Goal: Transaction & Acquisition: Purchase product/service

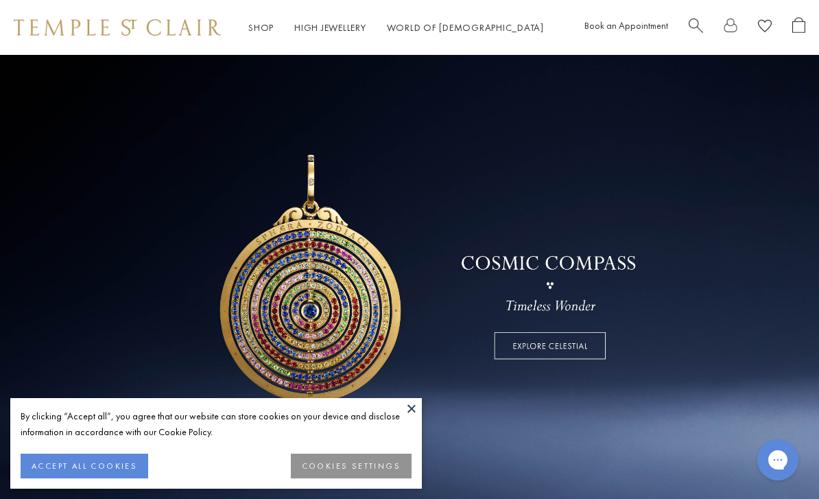
click at [106, 467] on button "ACCEPT ALL COOKIES" at bounding box center [85, 465] width 128 height 25
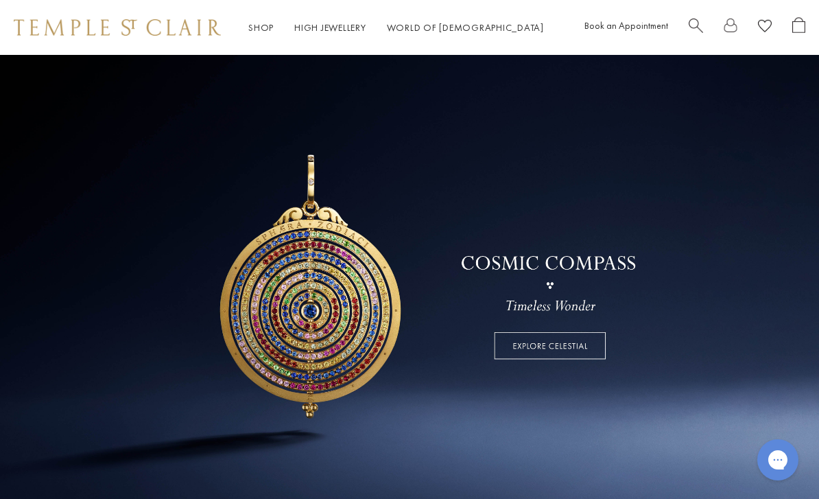
click at [263, 28] on link "Shop Shop" at bounding box center [260, 27] width 25 height 12
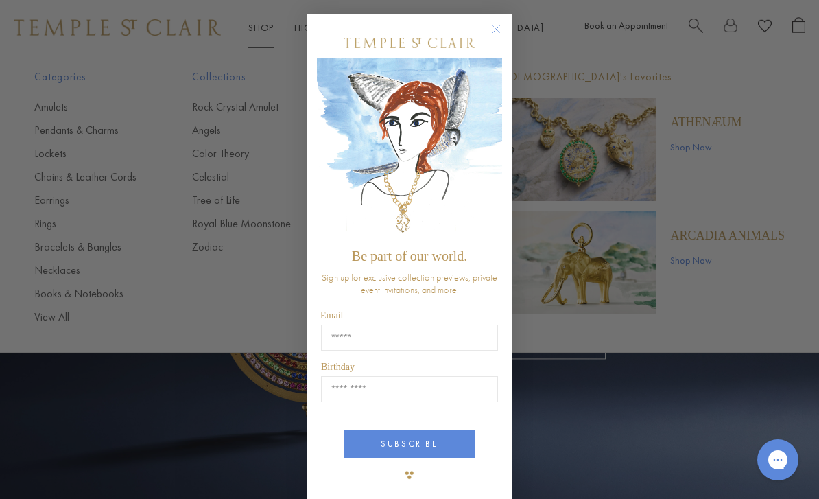
click at [503, 25] on circle "Close dialog" at bounding box center [496, 29] width 16 height 16
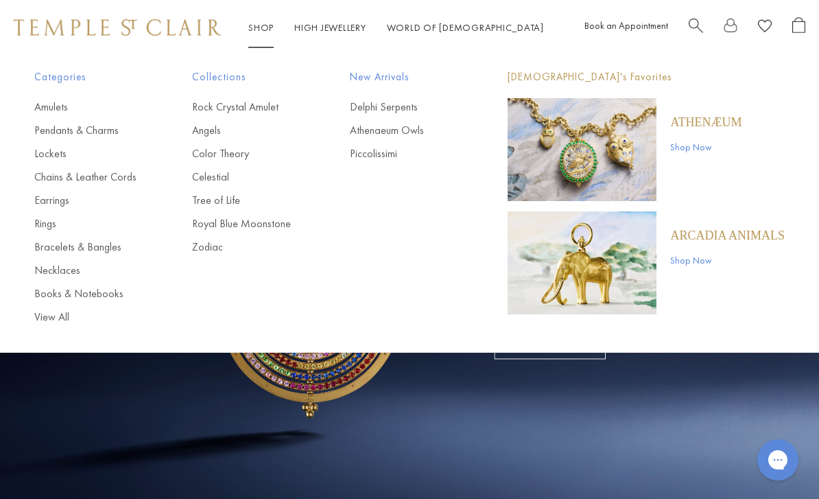
click at [62, 199] on link "Earrings" at bounding box center [85, 200] width 103 height 15
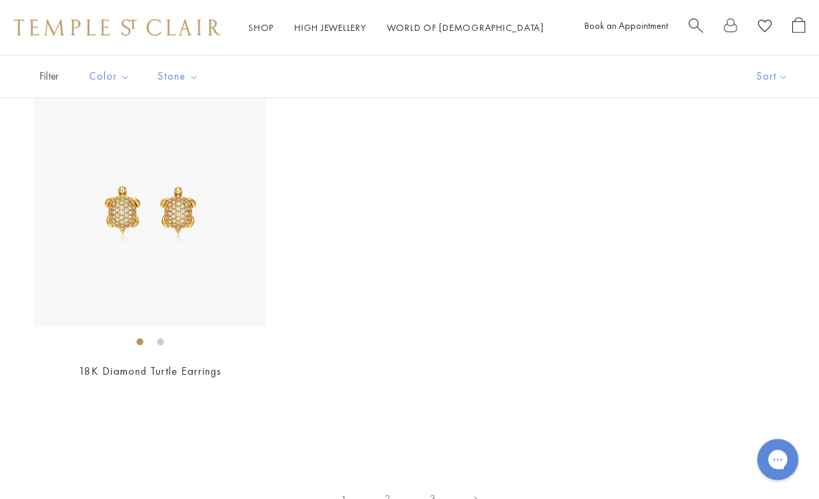
scroll to position [6012, 0]
click at [385, 487] on link "2" at bounding box center [388, 498] width 45 height 38
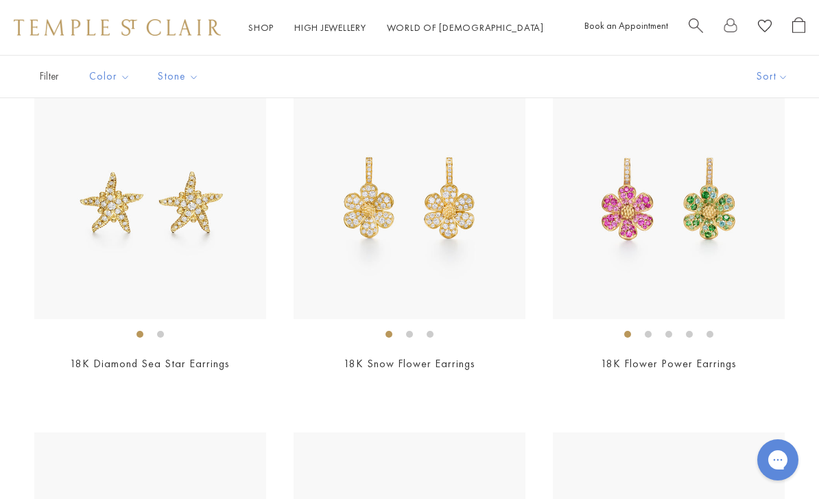
scroll to position [132, 0]
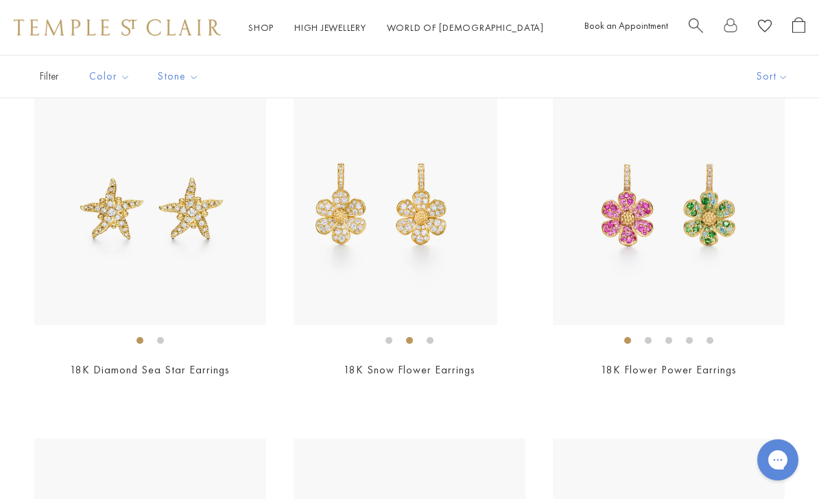
click at [413, 337] on li at bounding box center [409, 340] width 7 height 7
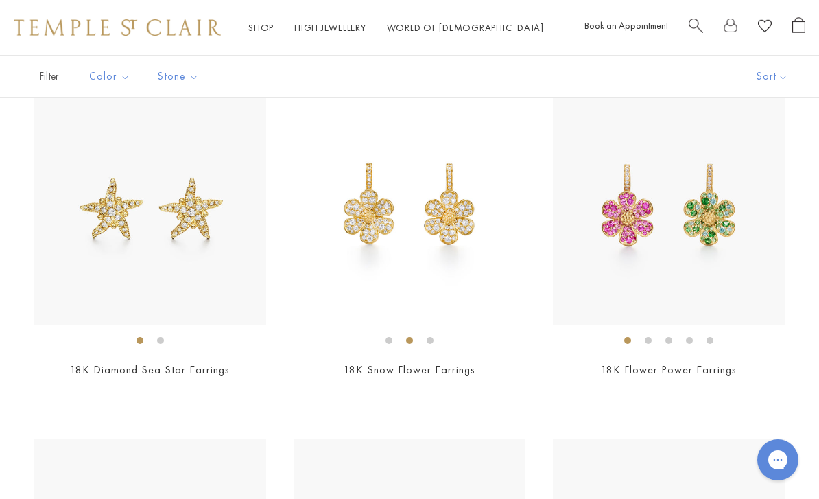
click at [430, 340] on li at bounding box center [430, 340] width 7 height 7
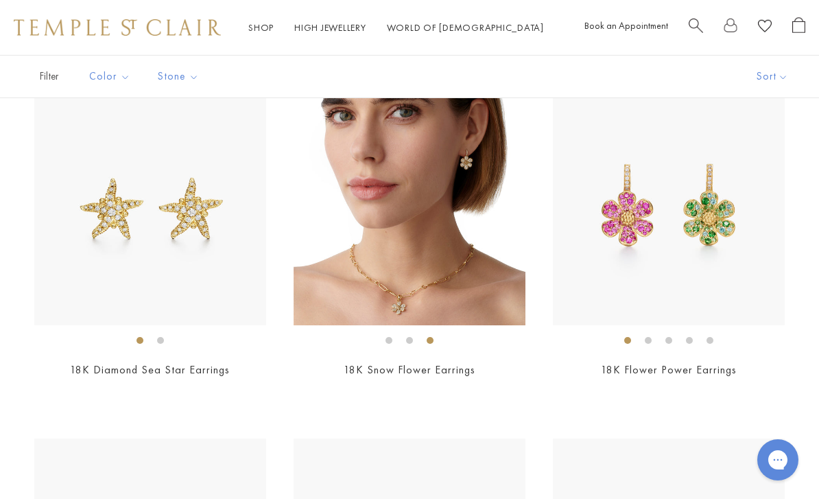
click at [453, 255] on img at bounding box center [410, 209] width 232 height 232
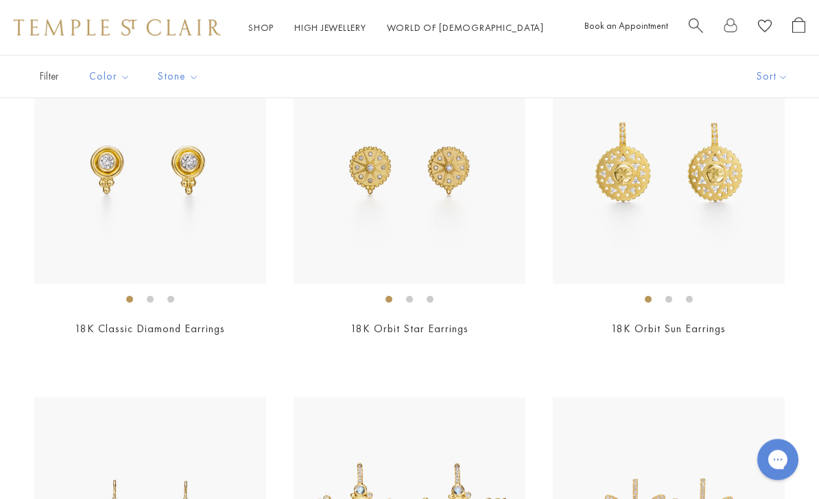
scroll to position [514, 0]
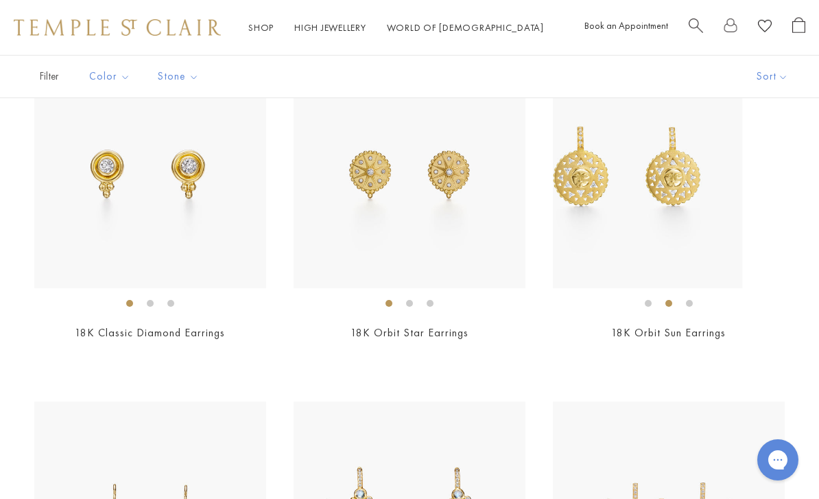
click at [669, 300] on li at bounding box center [668, 303] width 7 height 7
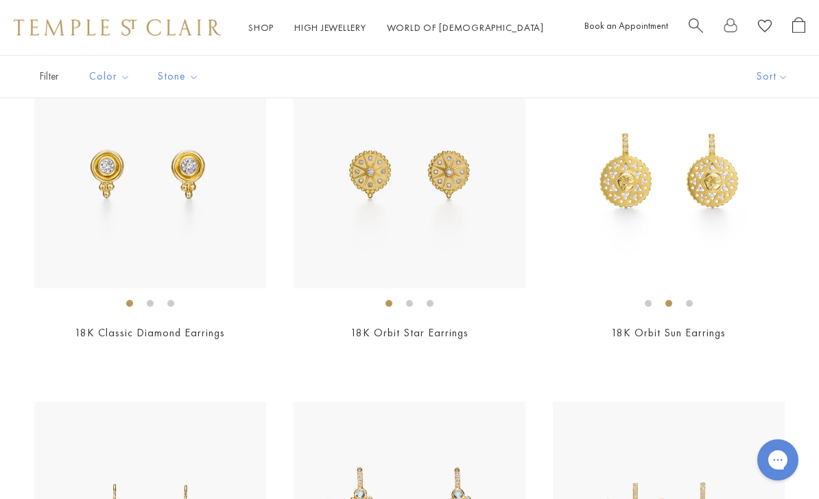
click at [693, 305] on li at bounding box center [689, 303] width 7 height 7
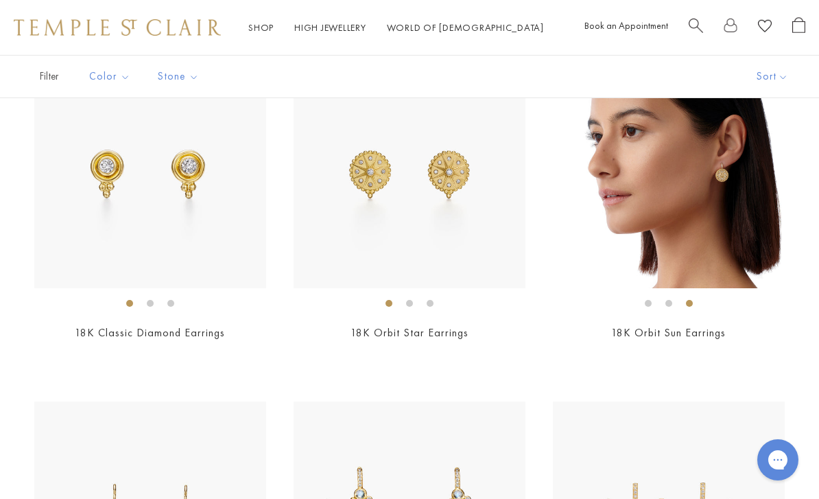
click at [726, 225] on img at bounding box center [669, 172] width 232 height 232
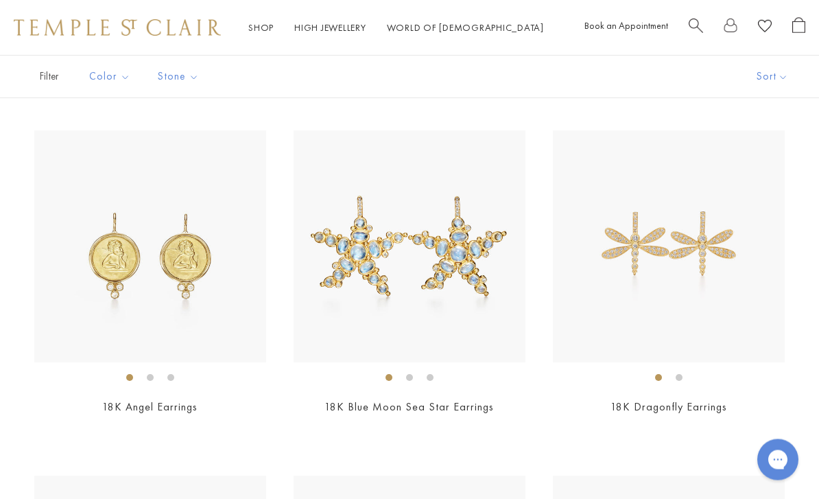
scroll to position [785, 0]
click at [680, 377] on li at bounding box center [679, 377] width 7 height 7
click at [720, 276] on img at bounding box center [669, 246] width 232 height 232
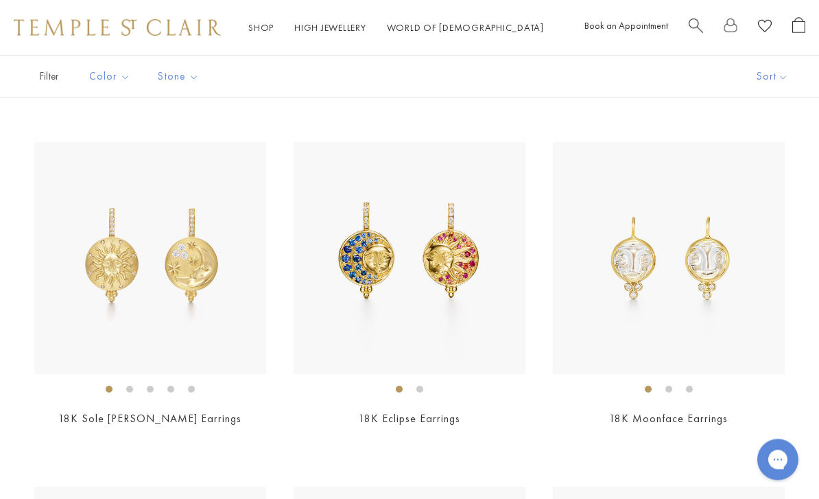
scroll to position [1120, 0]
click at [132, 384] on li at bounding box center [129, 387] width 7 height 7
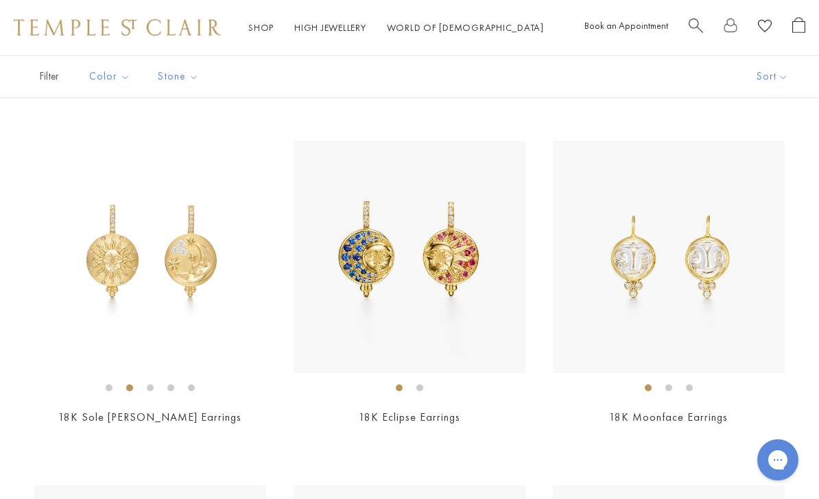
click at [147, 385] on li at bounding box center [150, 387] width 7 height 7
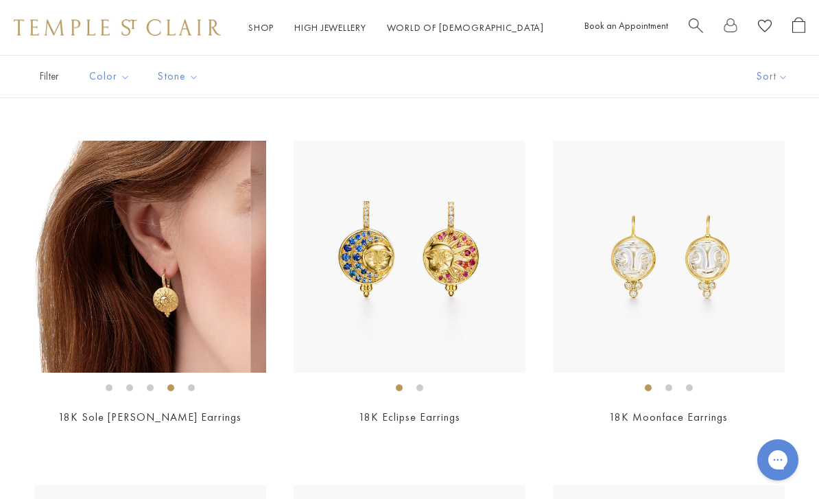
click at [174, 384] on li at bounding box center [170, 387] width 7 height 7
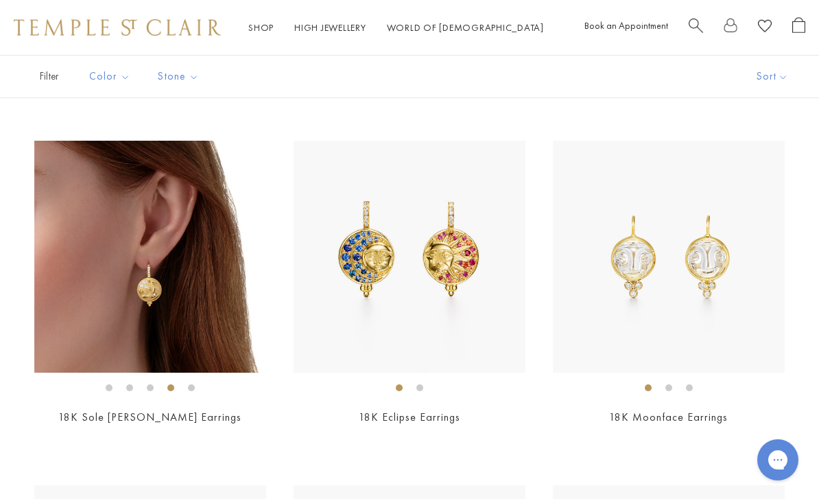
click at [193, 384] on li at bounding box center [191, 387] width 7 height 7
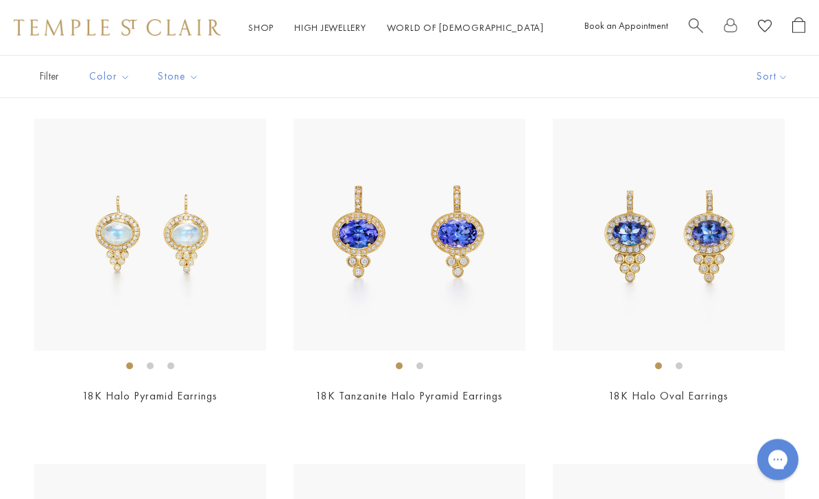
scroll to position [1486, 0]
click at [150, 362] on li at bounding box center [150, 365] width 7 height 7
click at [174, 362] on li at bounding box center [170, 365] width 7 height 7
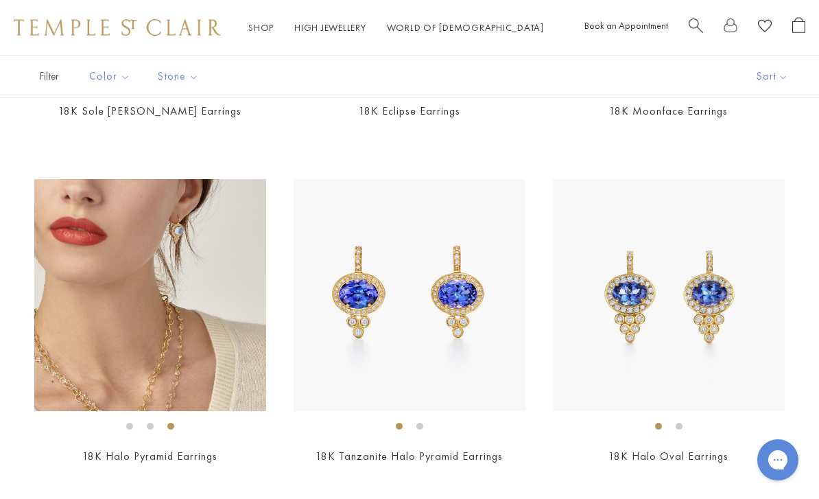
scroll to position [1427, 0]
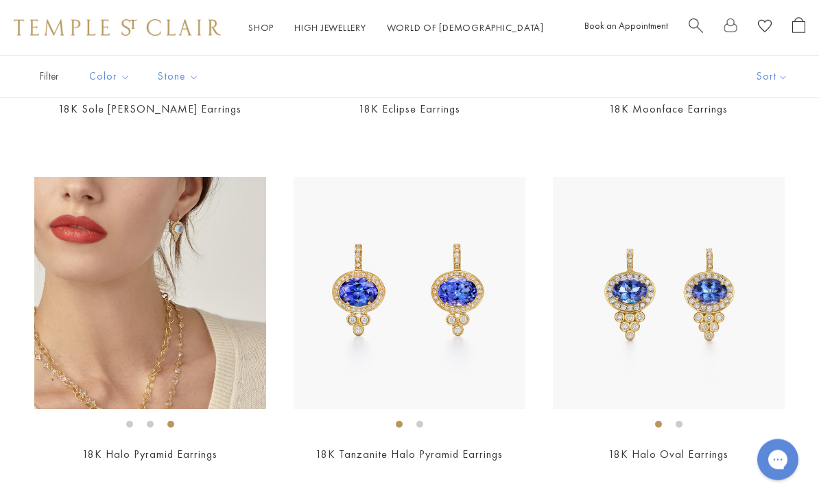
click at [151, 301] on img at bounding box center [150, 294] width 232 height 232
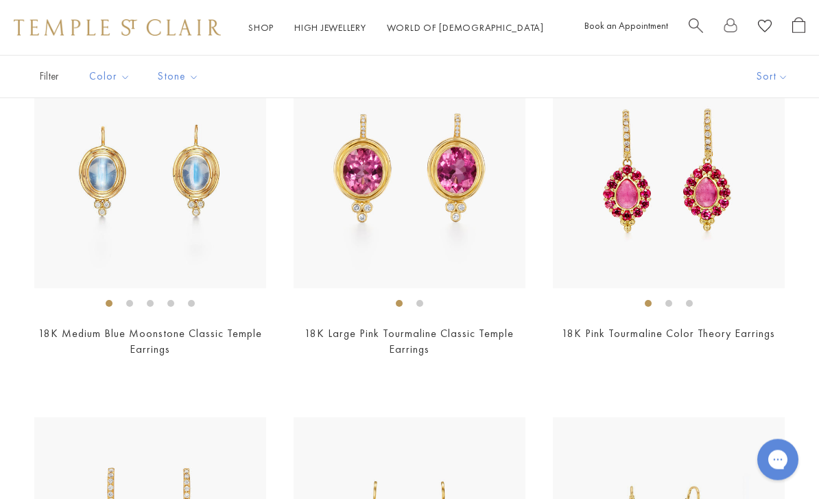
scroll to position [2254, 0]
click at [130, 300] on li at bounding box center [129, 303] width 7 height 7
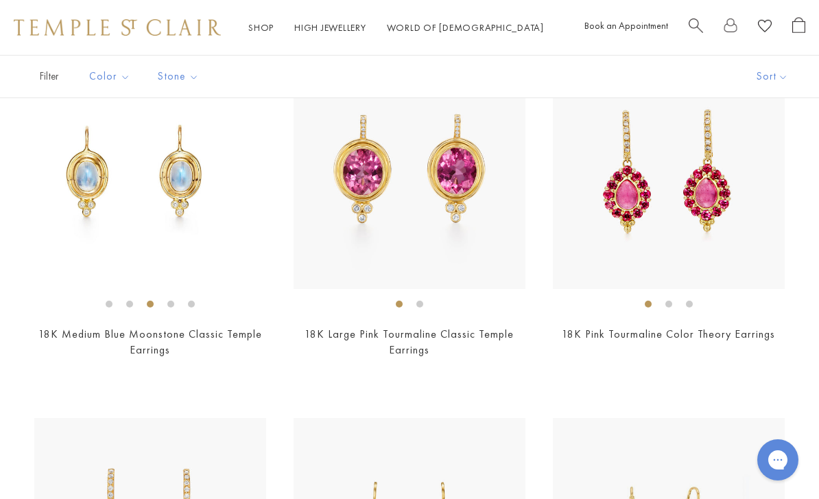
click at [147, 302] on li at bounding box center [150, 303] width 7 height 7
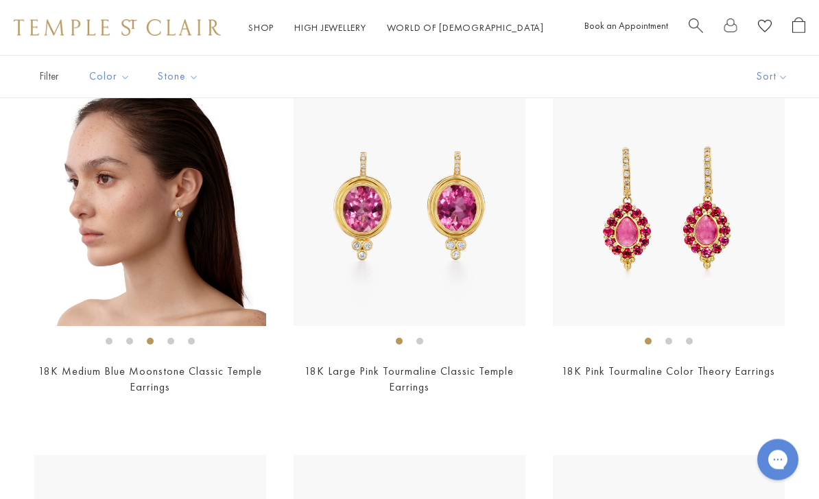
scroll to position [2217, 0]
click at [168, 338] on li at bounding box center [170, 340] width 7 height 7
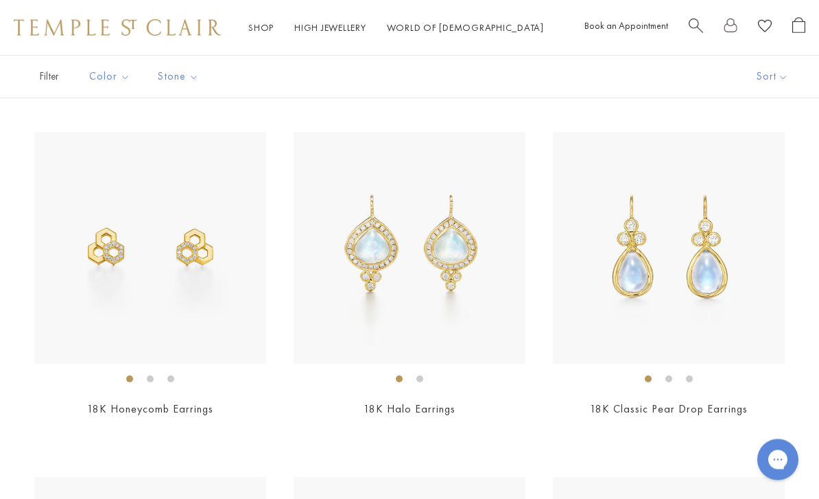
scroll to position [3246, 0]
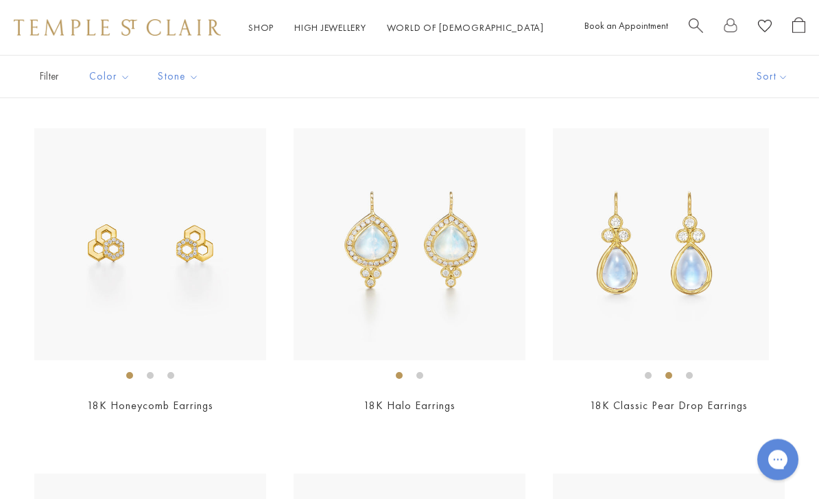
click at [668, 372] on li at bounding box center [668, 375] width 7 height 7
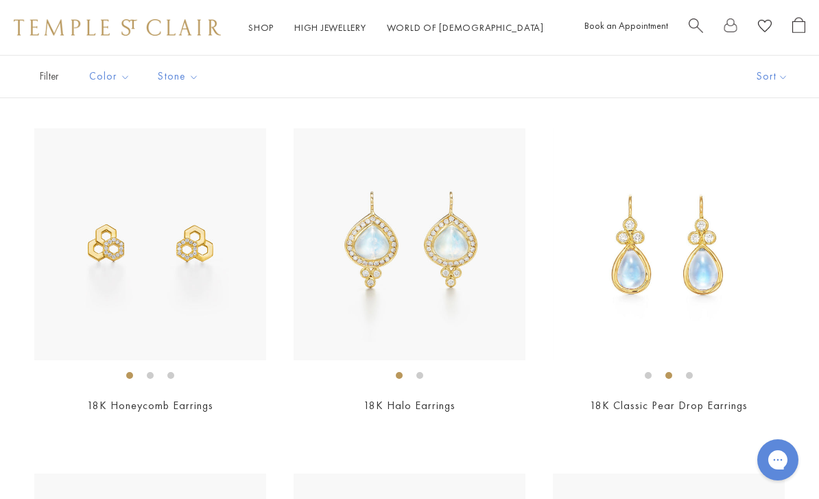
click at [693, 372] on li at bounding box center [689, 375] width 7 height 7
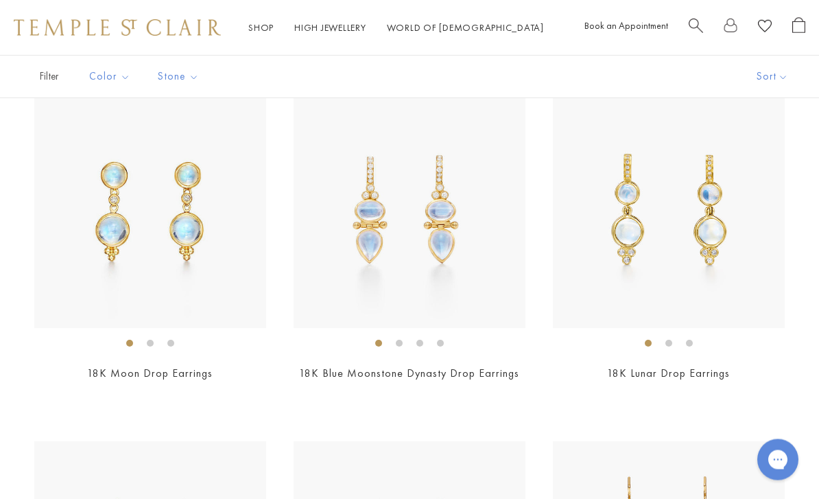
click at [672, 340] on li at bounding box center [668, 343] width 7 height 7
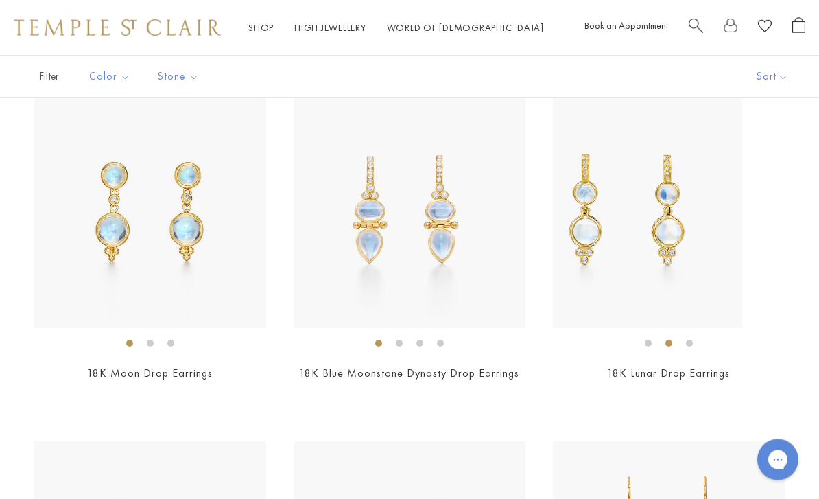
scroll to position [3627, 0]
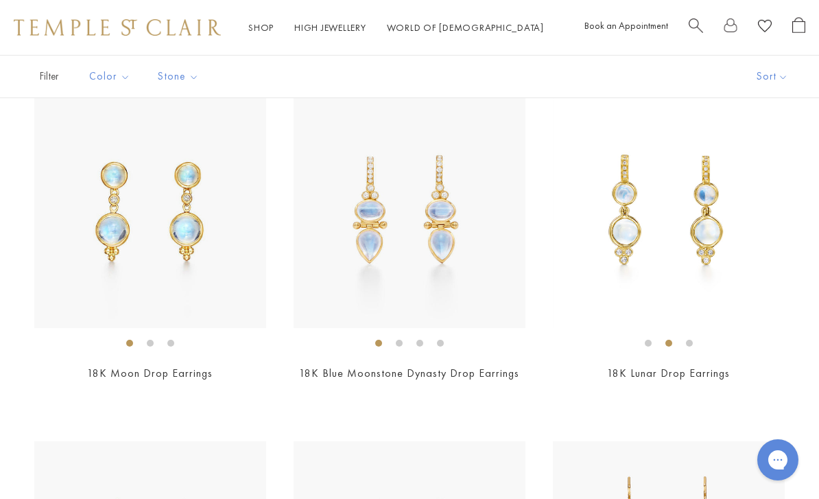
click at [693, 340] on li at bounding box center [689, 343] width 7 height 7
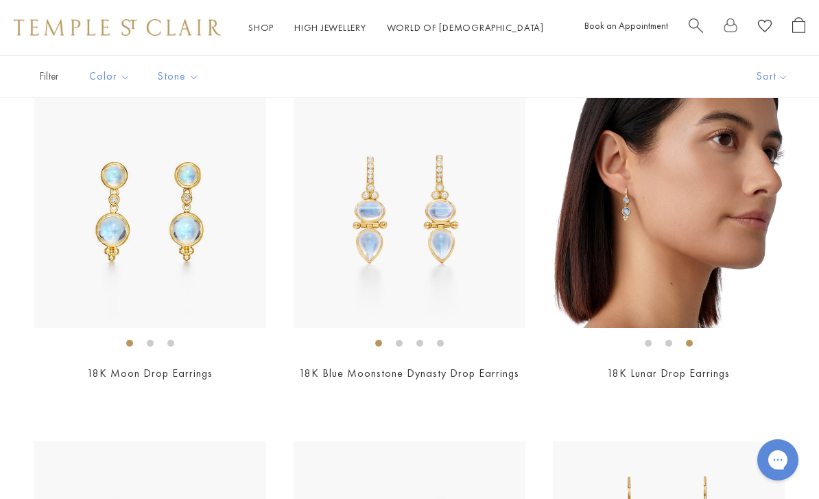
click at [437, 366] on link "18K Blue Moonstone Dynasty Drop Earrings" at bounding box center [409, 373] width 220 height 14
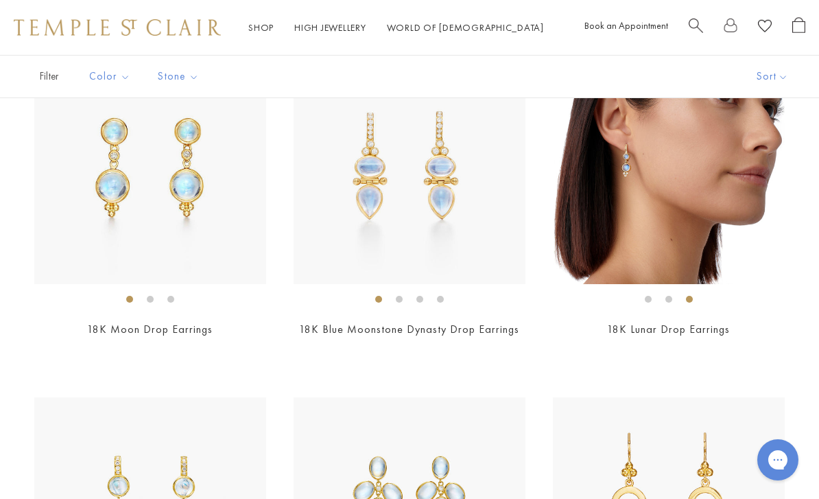
click at [633, 152] on img at bounding box center [669, 168] width 232 height 232
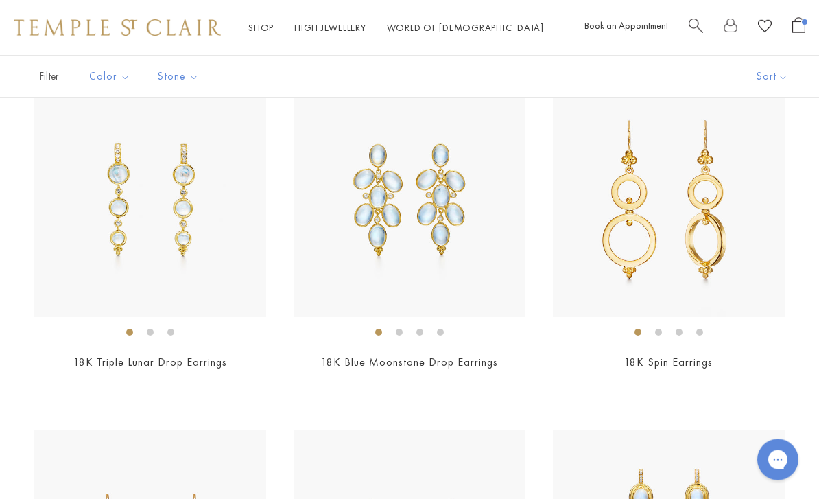
scroll to position [3992, 0]
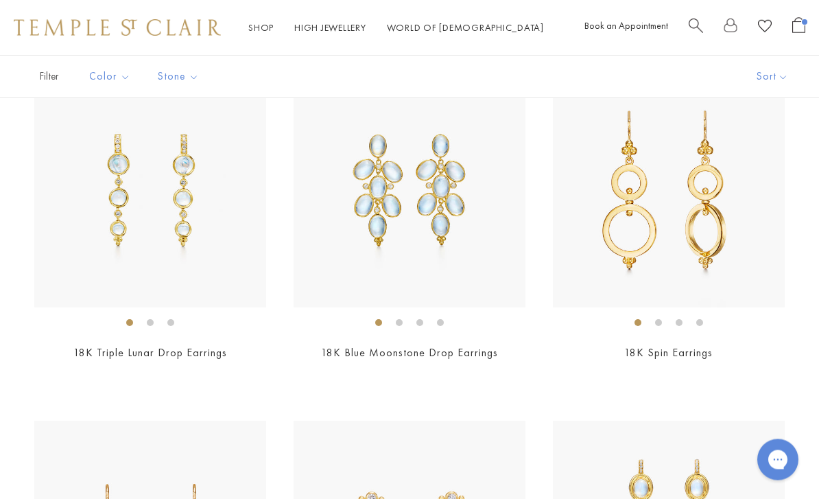
click at [696, 348] on link "18K Spin Earrings" at bounding box center [668, 353] width 88 height 14
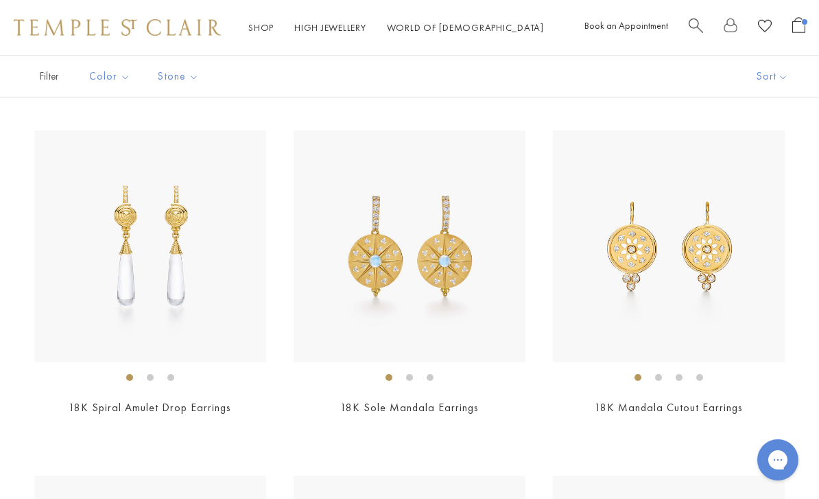
scroll to position [4629, 0]
click at [418, 400] on link "18K Sole Mandala Earrings" at bounding box center [409, 406] width 139 height 14
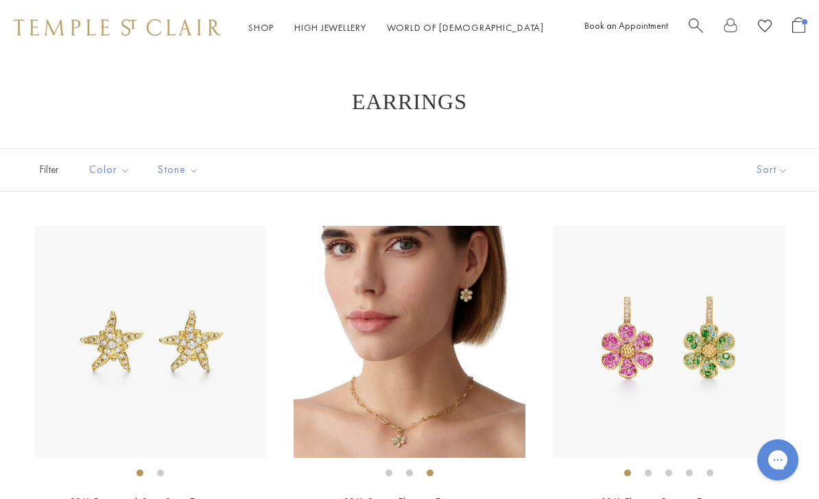
scroll to position [4673, 0]
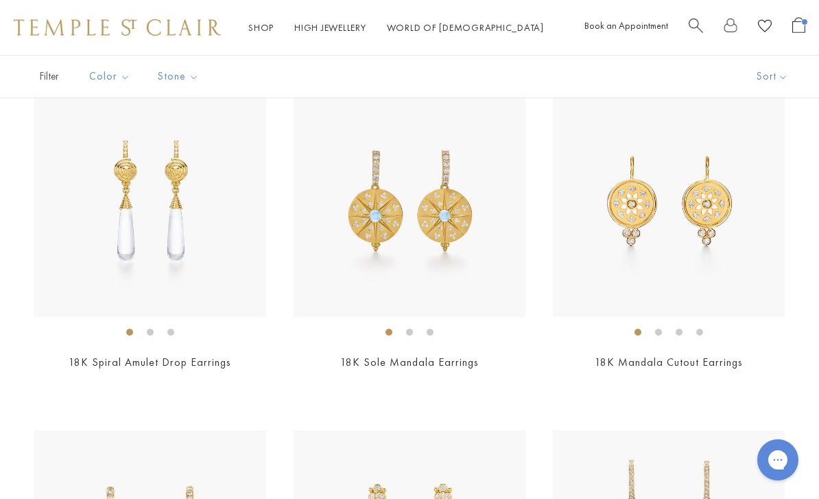
click at [709, 212] on img at bounding box center [669, 201] width 232 height 232
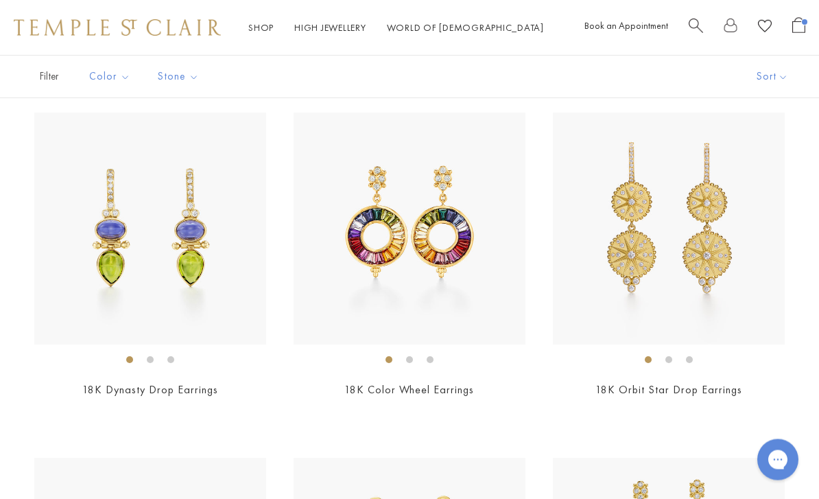
scroll to position [4992, 0]
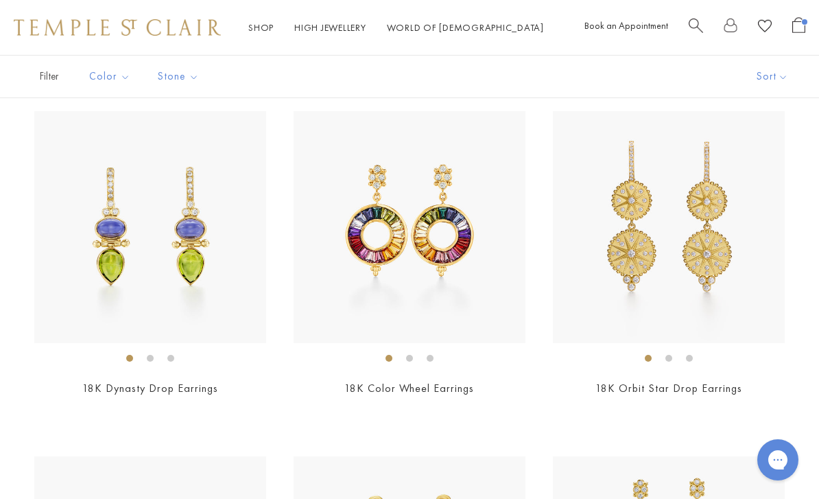
click at [748, 399] on div "$10,000" at bounding box center [669, 407] width 232 height 16
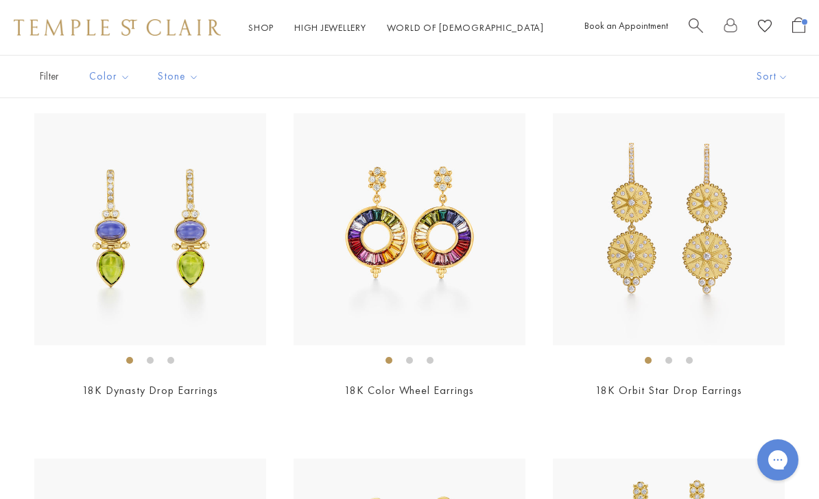
scroll to position [4988, 0]
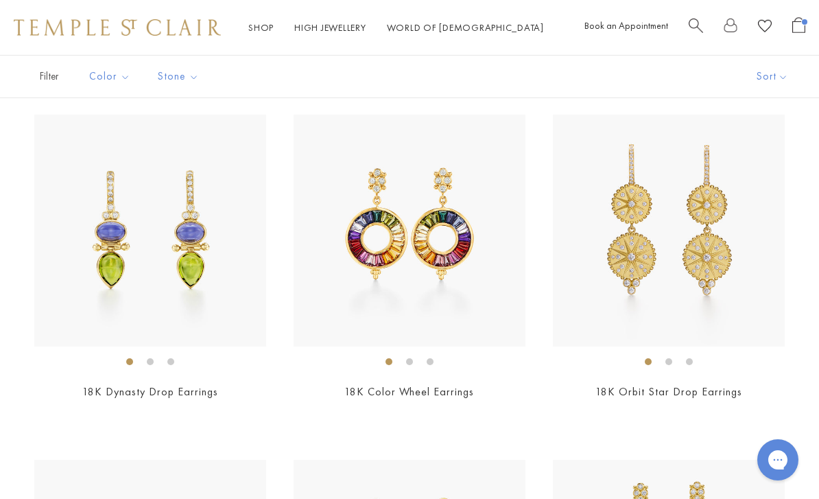
click at [154, 405] on span "$3,900" at bounding box center [150, 411] width 34 height 16
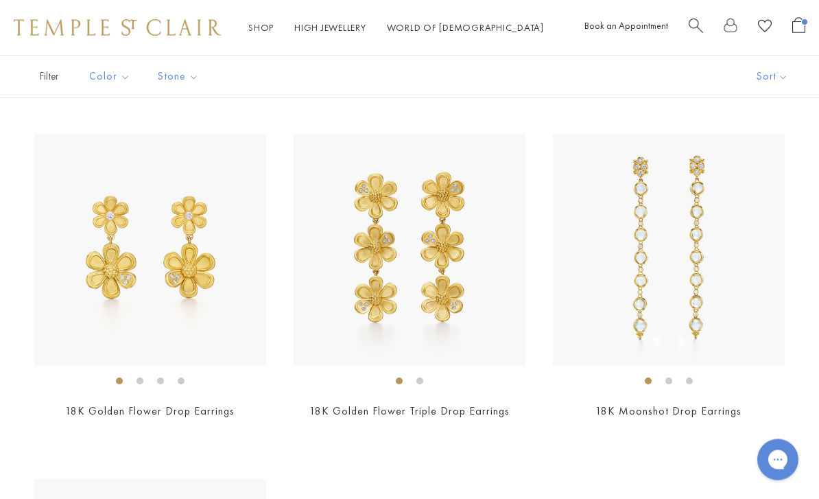
scroll to position [5317, 0]
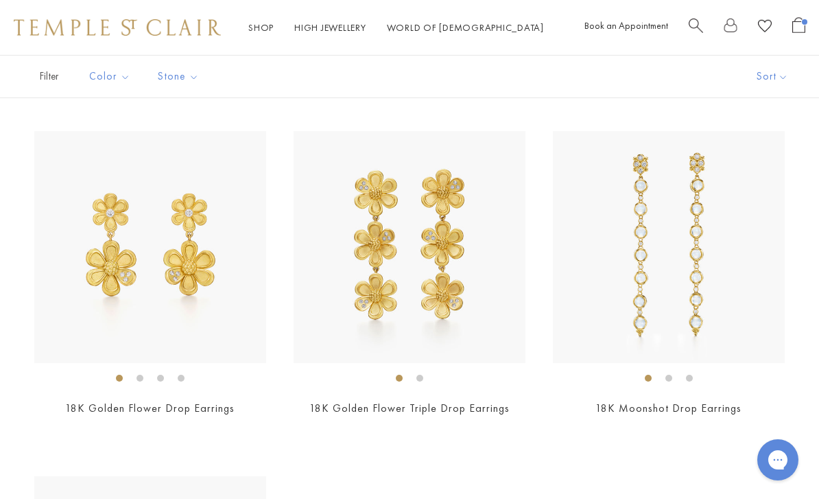
click at [143, 421] on span "$6,500" at bounding box center [150, 427] width 34 height 16
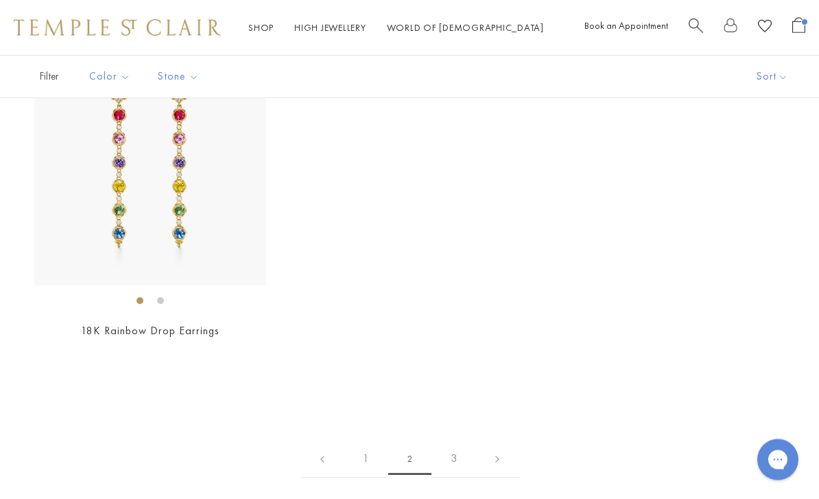
scroll to position [5738, 0]
click at [457, 441] on link "3" at bounding box center [453, 460] width 45 height 38
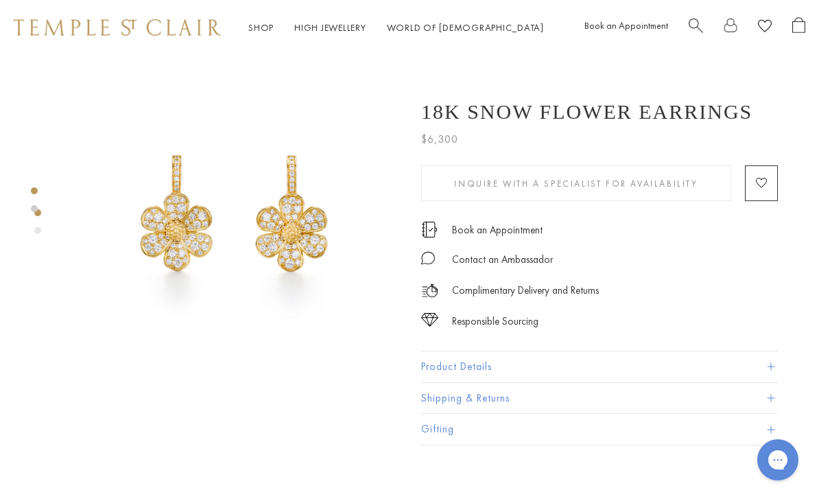
click at [40, 233] on div "Product gallery navigation" at bounding box center [37, 230] width 7 height 7
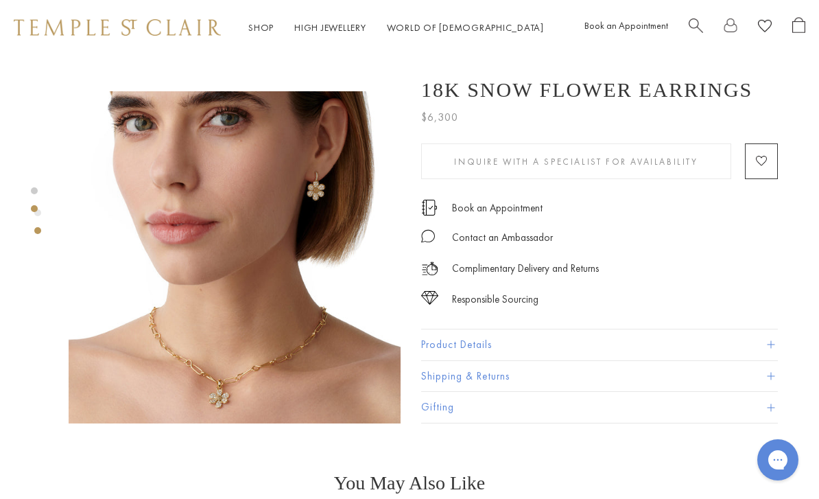
scroll to position [314, 0]
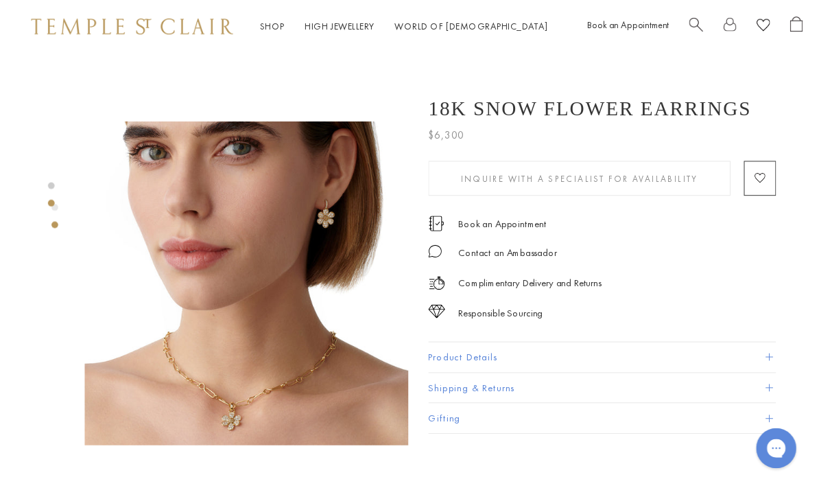
scroll to position [305, 0]
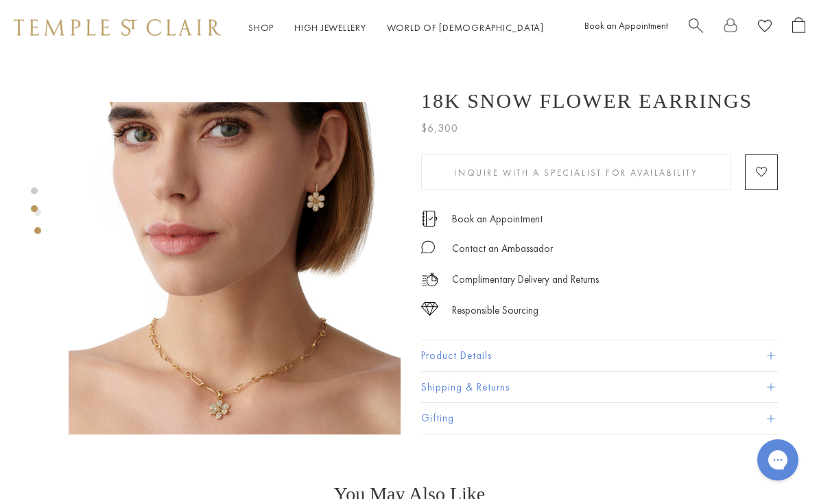
click at [770, 359] on span at bounding box center [771, 356] width 8 height 8
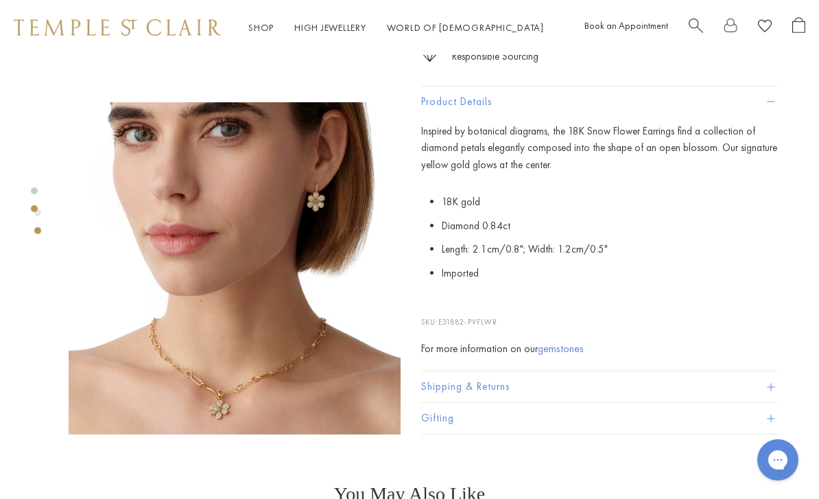
click at [501, 388] on button "Shipping & Returns" at bounding box center [599, 387] width 357 height 31
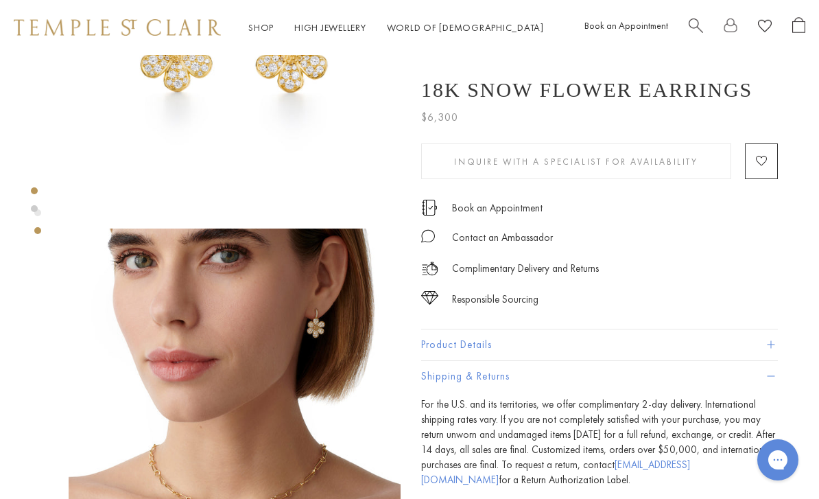
scroll to position [0, 0]
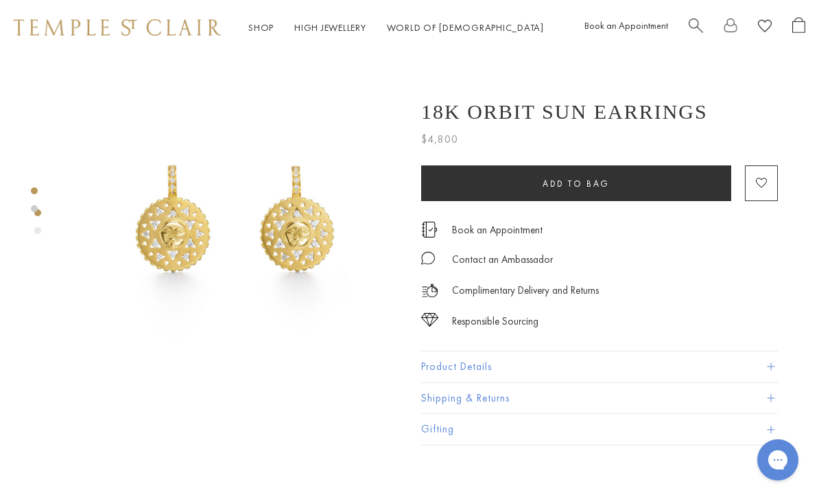
click at [770, 369] on span at bounding box center [771, 367] width 8 height 8
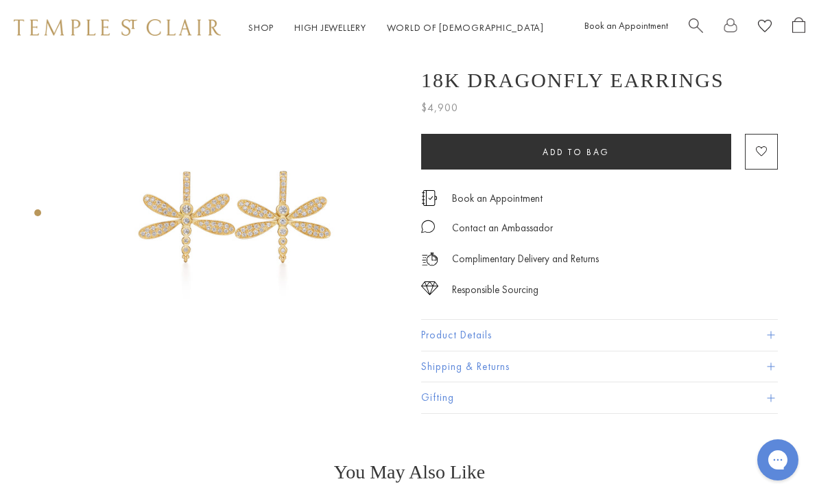
click at [761, 331] on button "Product Details" at bounding box center [599, 335] width 357 height 31
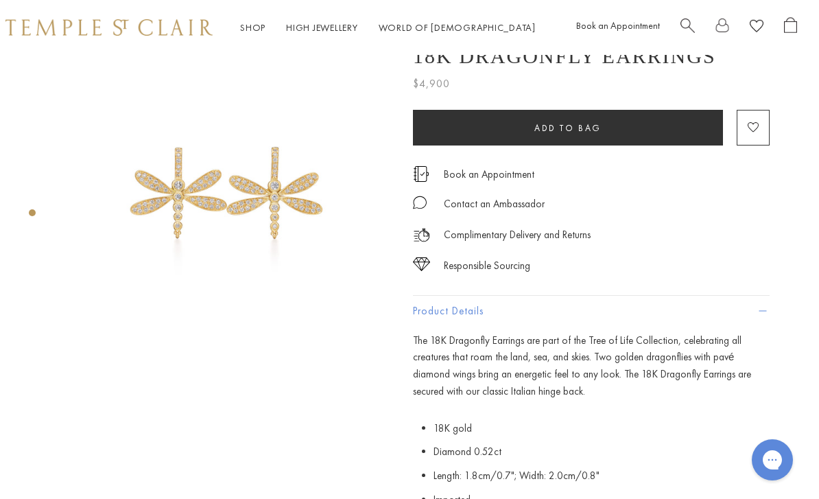
scroll to position [0, 3]
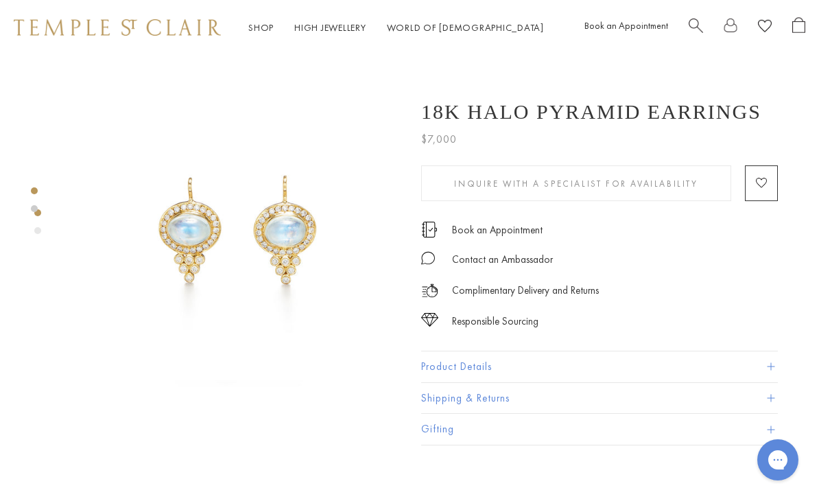
click at [37, 233] on div at bounding box center [34, 397] width 7 height 685
click at [44, 228] on div at bounding box center [221, 397] width 442 height 685
click at [39, 210] on div "Product gallery navigation" at bounding box center [37, 212] width 7 height 7
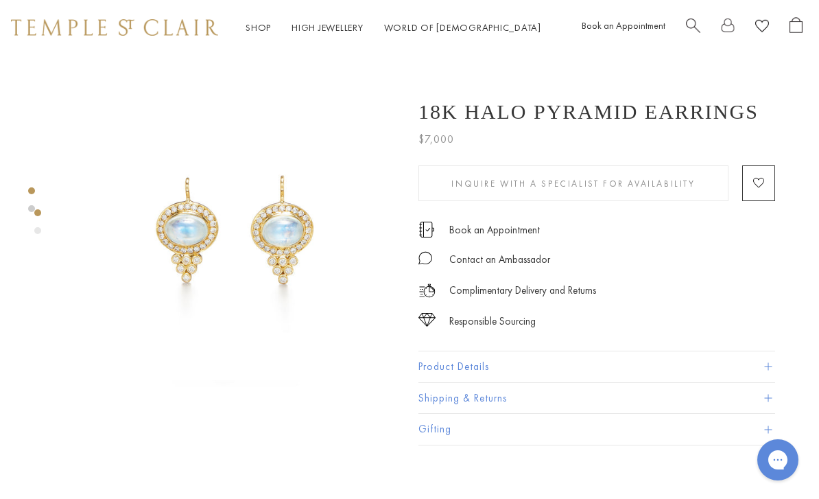
click at [34, 191] on link at bounding box center [31, 190] width 7 height 7
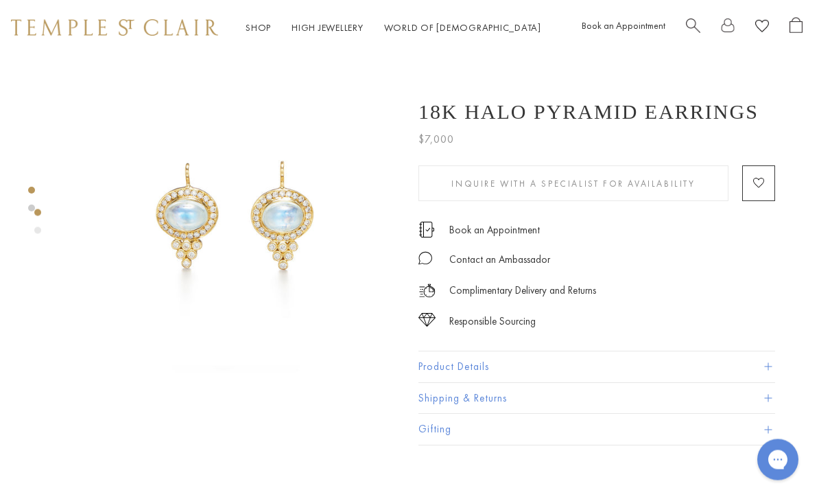
scroll to position [17, 3]
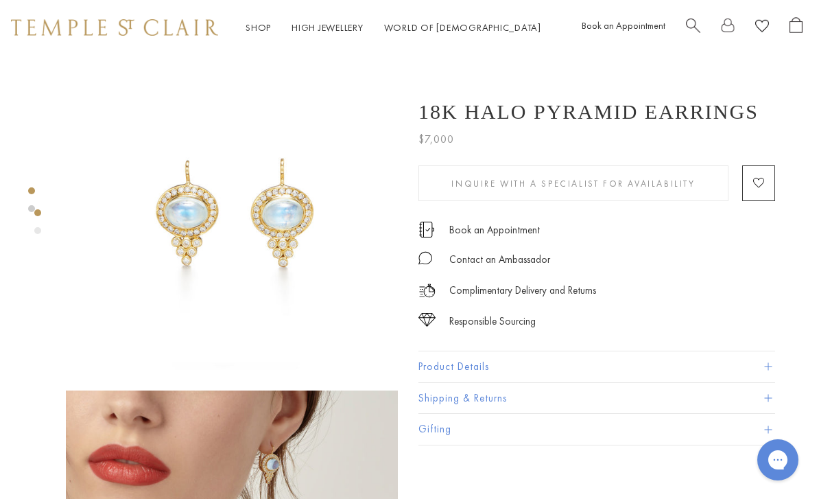
click at [40, 214] on div "Product gallery navigation" at bounding box center [37, 212] width 7 height 7
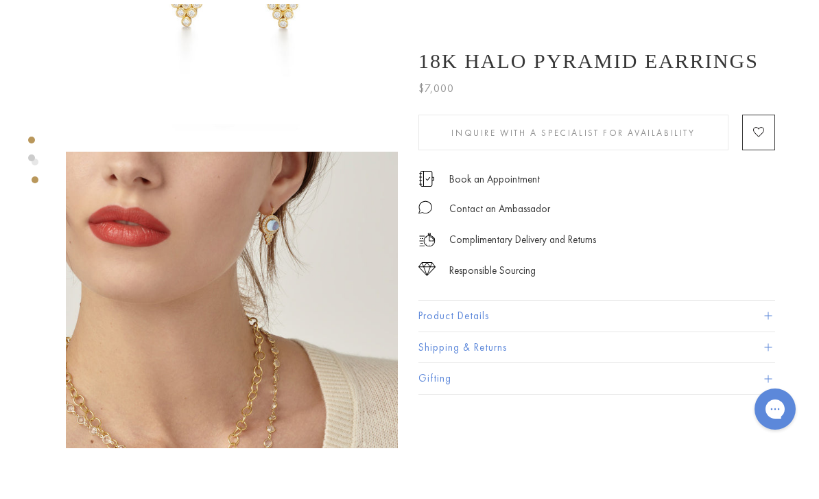
scroll to position [256, 3]
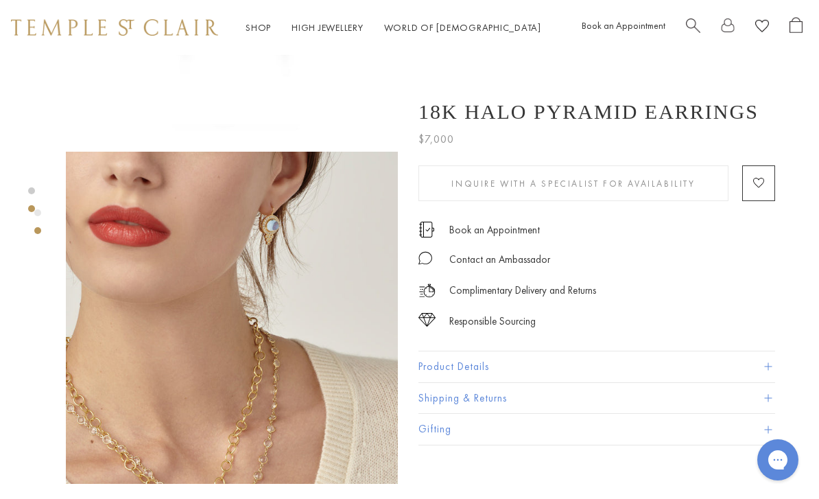
click at [767, 375] on button "Product Details" at bounding box center [596, 366] width 357 height 31
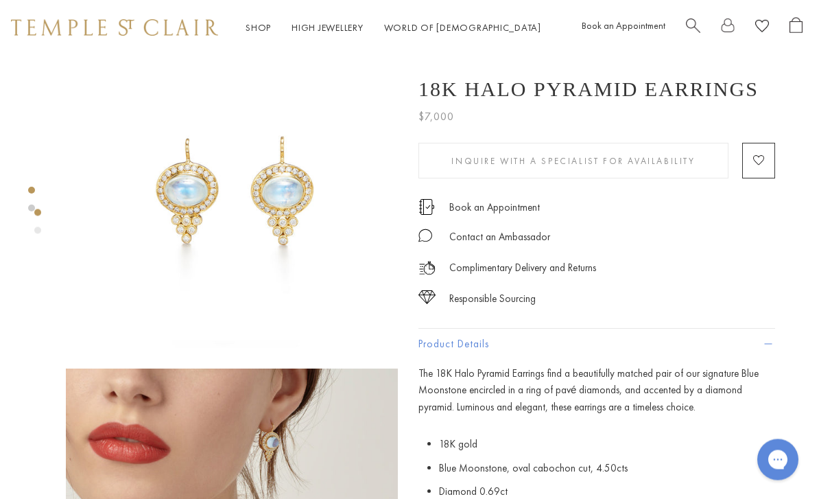
scroll to position [0, 3]
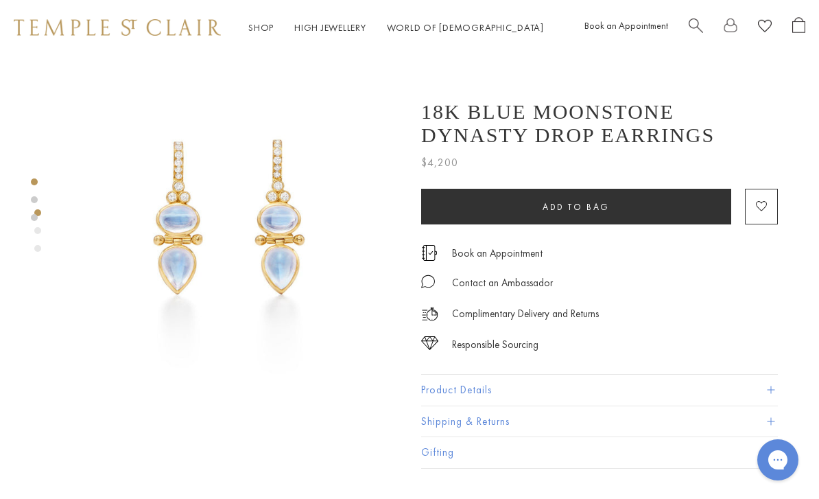
click at [35, 201] on link at bounding box center [34, 199] width 7 height 7
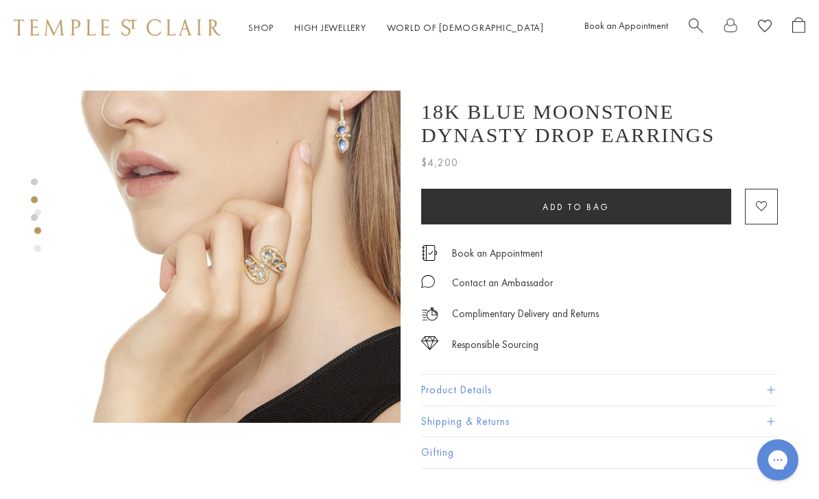
scroll to position [317, 3]
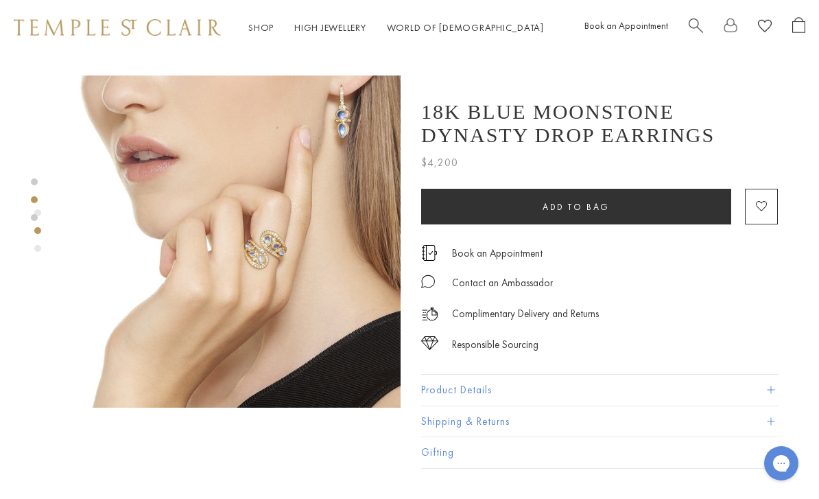
scroll to position [435, 0]
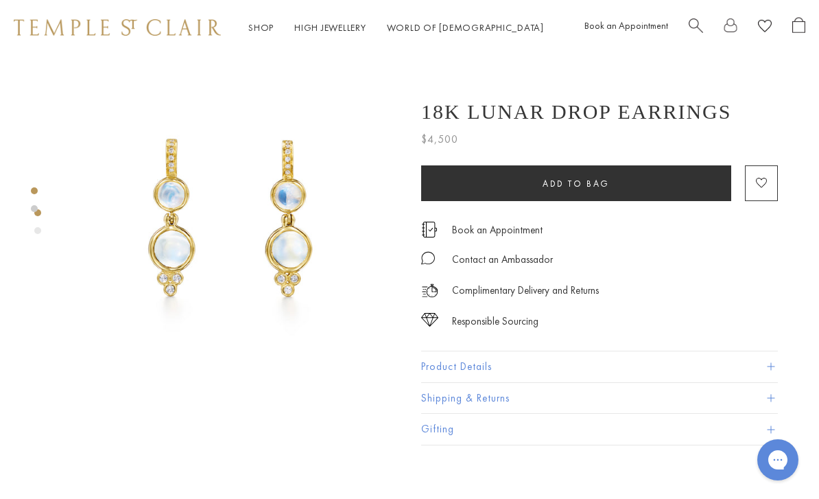
click at [774, 372] on button "Product Details" at bounding box center [599, 366] width 357 height 31
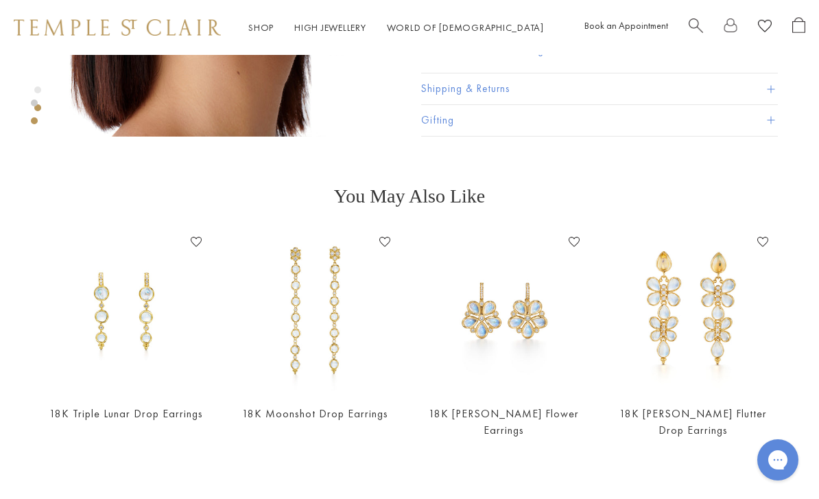
scroll to position [604, 0]
click at [761, 419] on link "18K [PERSON_NAME] Flutter Drop Earrings" at bounding box center [692, 420] width 147 height 30
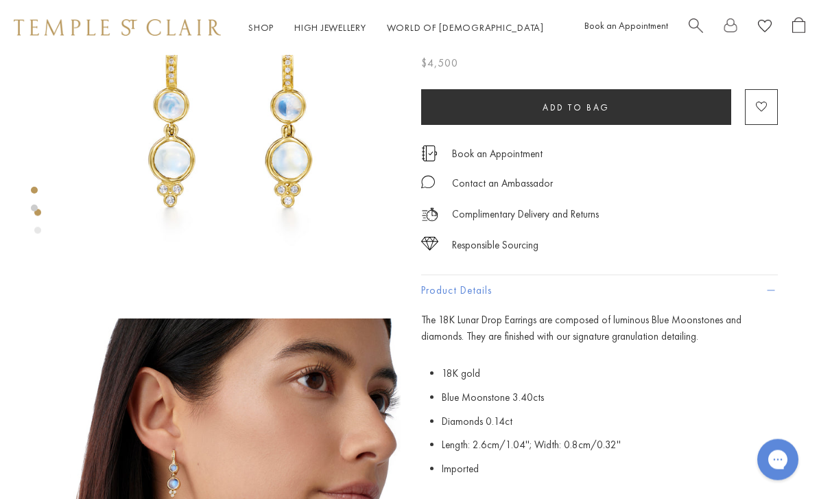
scroll to position [89, 0]
click at [578, 113] on span "Add to bag" at bounding box center [576, 108] width 67 height 12
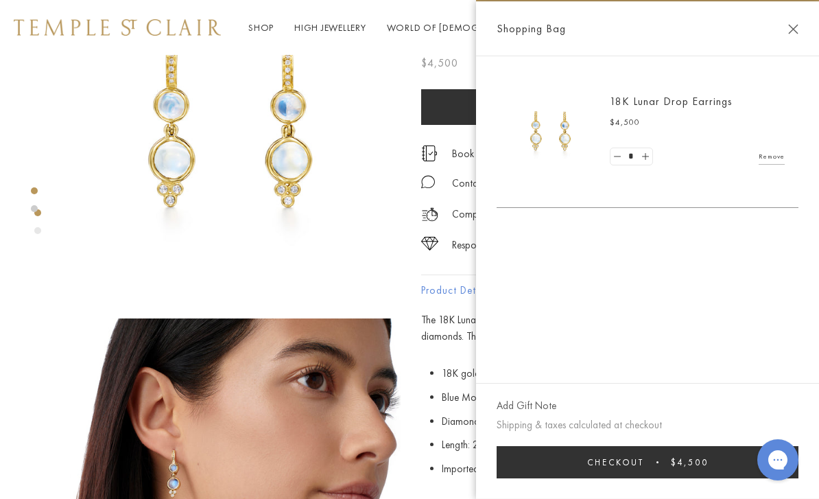
click at [71, 112] on img at bounding box center [235, 132] width 332 height 332
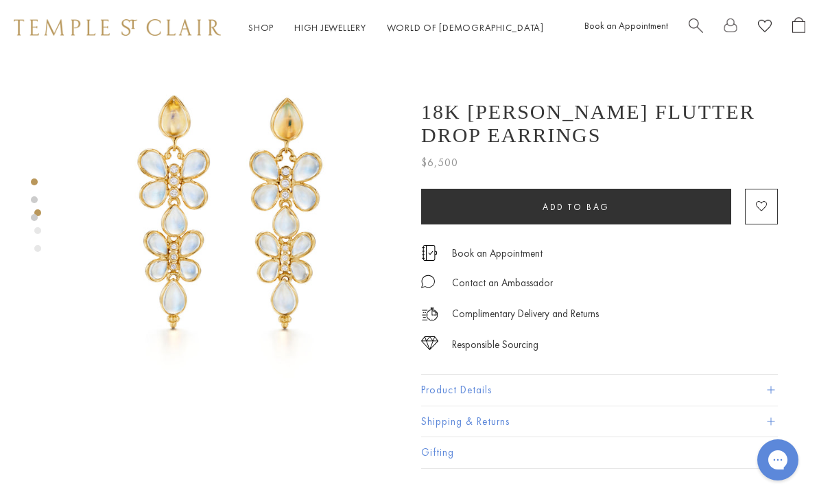
click at [38, 231] on div "Product gallery navigation" at bounding box center [37, 230] width 7 height 7
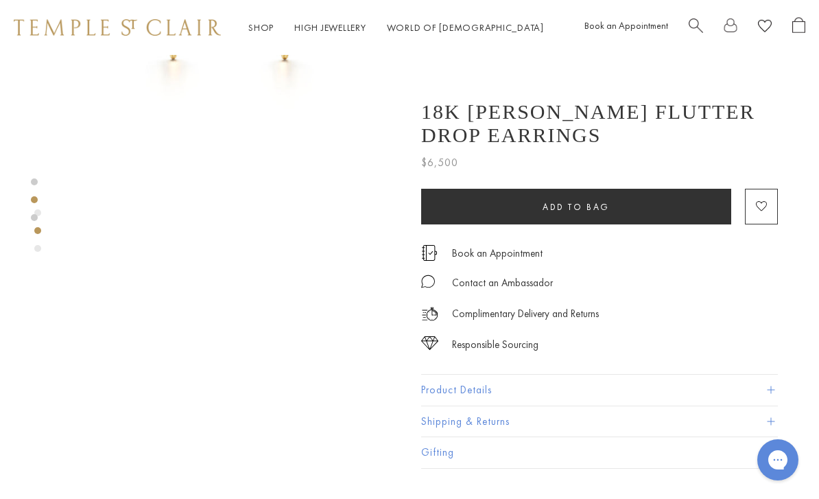
scroll to position [353, 0]
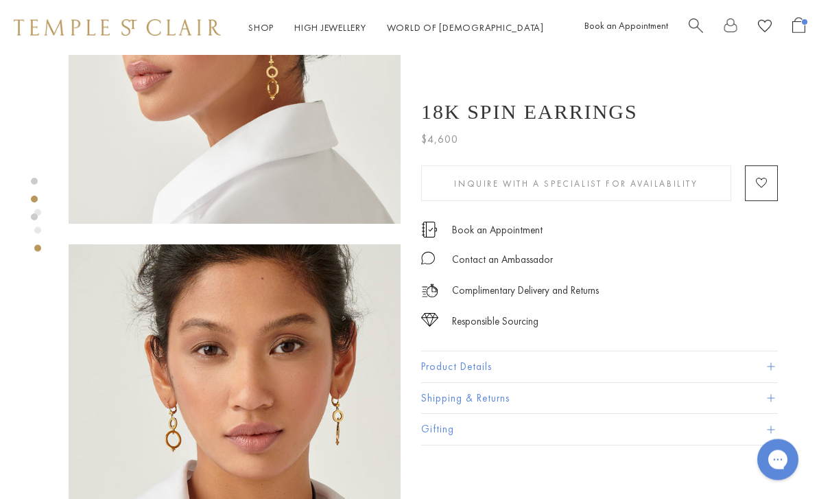
scroll to position [517, 0]
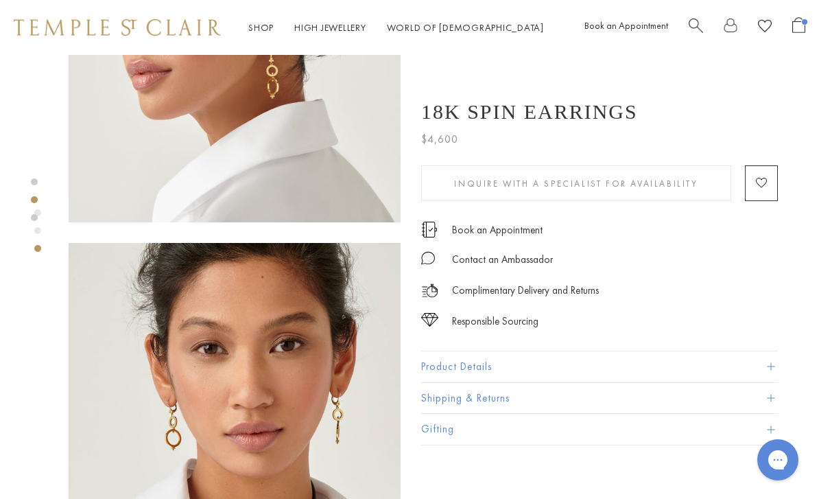
click at [772, 368] on span at bounding box center [771, 367] width 8 height 8
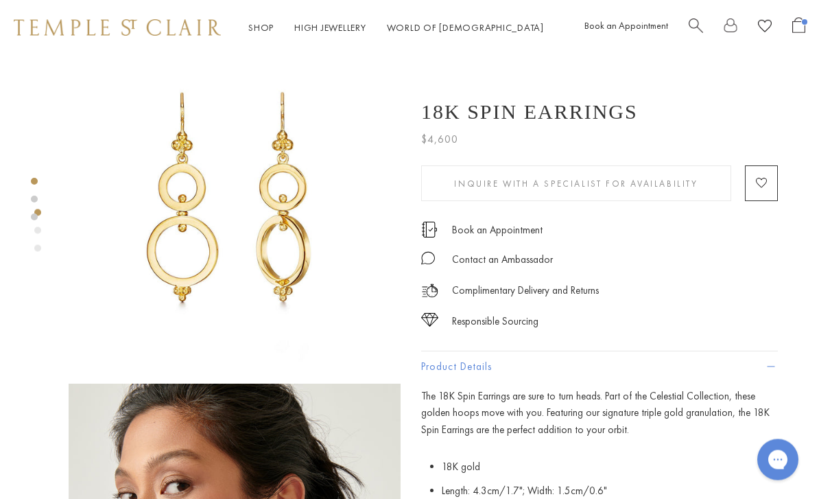
scroll to position [12, 0]
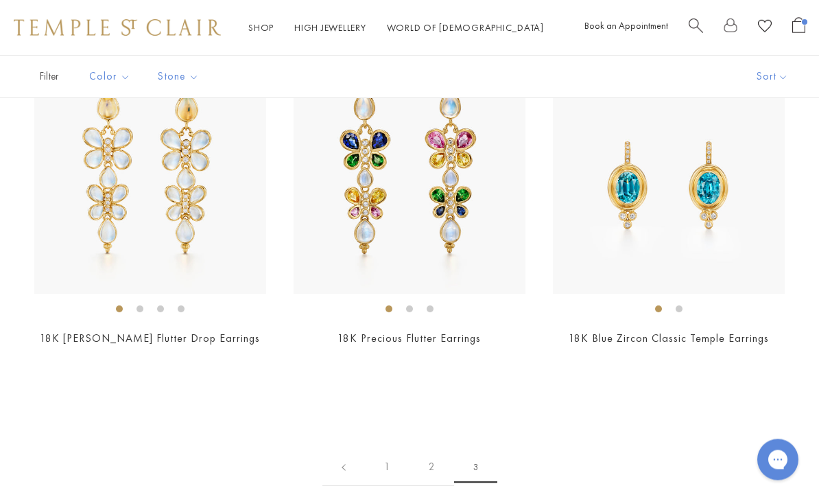
scroll to position [145, 0]
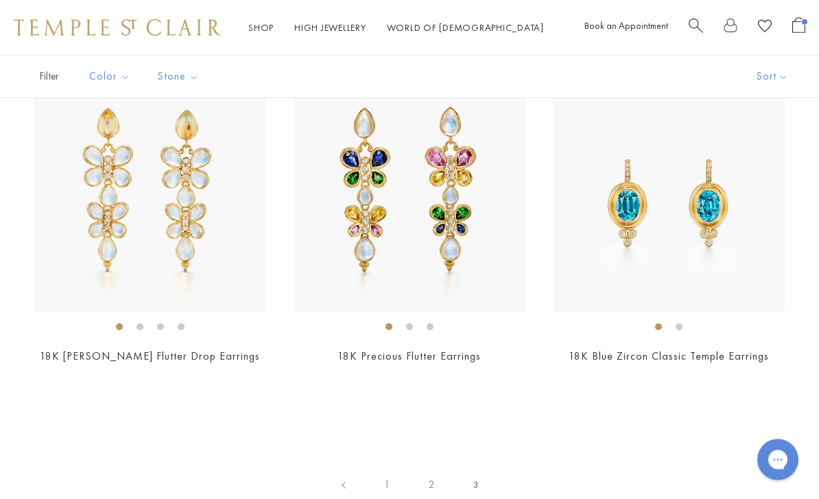
click at [655, 351] on link "18K Blue Zircon Classic Temple Earrings" at bounding box center [669, 356] width 200 height 14
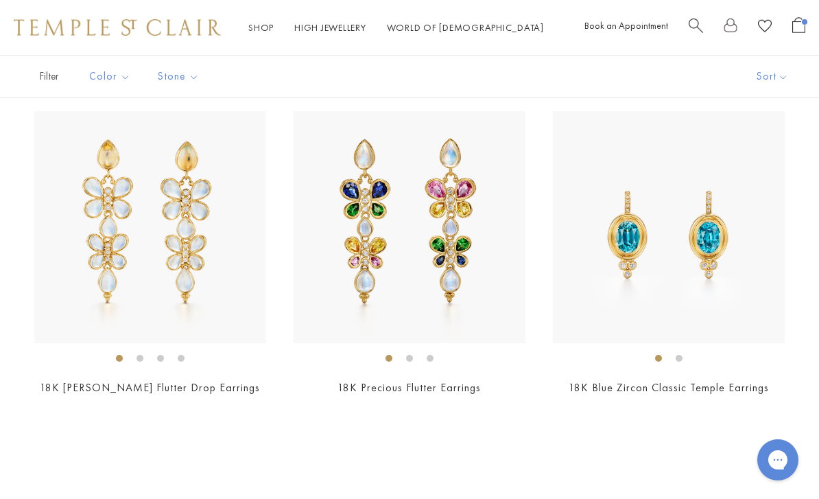
scroll to position [112, 0]
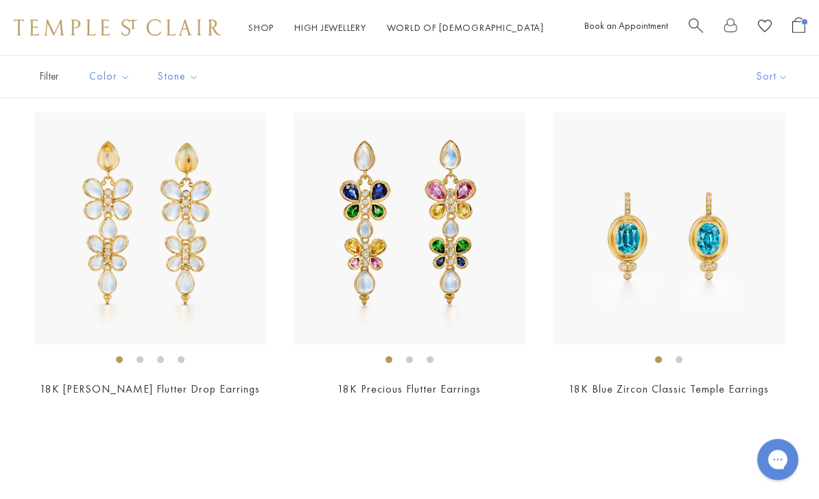
click at [151, 423] on div "Limited Edition 18K Luna Flutter Drop Earrings $6,500" at bounding box center [409, 285] width 819 height 345
click at [161, 392] on link "18K Luna Flutter Drop Earrings" at bounding box center [150, 389] width 220 height 14
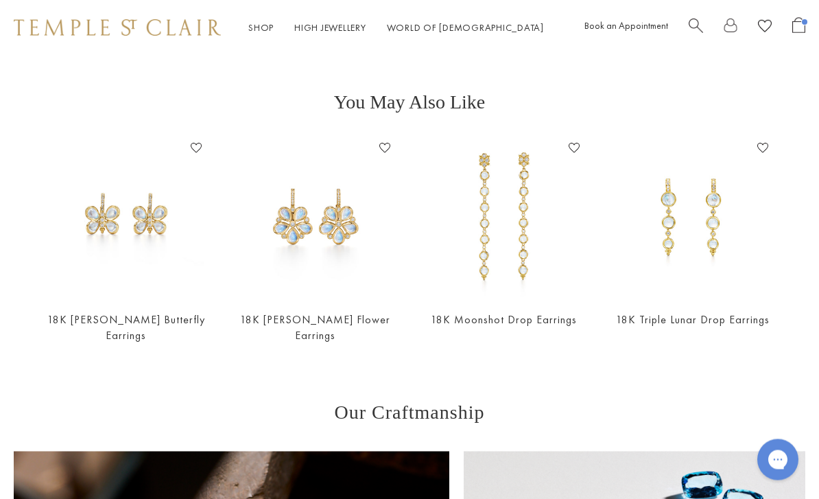
scroll to position [1050, 0]
click at [305, 313] on link "18K [PERSON_NAME] Flower Earrings" at bounding box center [315, 327] width 150 height 30
